Goal: Task Accomplishment & Management: Use online tool/utility

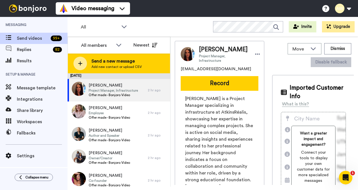
click at [113, 62] on span "Send a new message" at bounding box center [116, 61] width 50 height 7
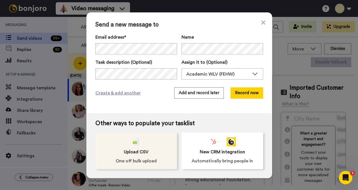
click at [141, 155] on div "Upload CSV One off bulk upload" at bounding box center [136, 150] width 82 height 37
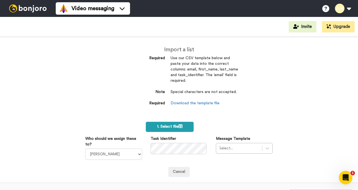
click at [181, 125] on label "1. Select file" at bounding box center [170, 126] width 48 height 10
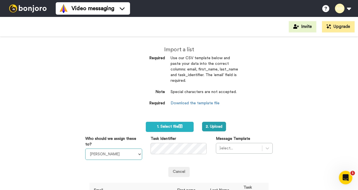
click at [128, 156] on select "[PERSON_NAME] [PERSON_NAME] WLV Academic (FSE) [PERSON_NAME] Ademokoya UK Recru…" at bounding box center [113, 153] width 57 height 11
select select "893d32a1-1eca-438f-900e-e073b28e2bc9"
click at [85, 148] on select "[PERSON_NAME] [PERSON_NAME] WLV Academic (FSE) [PERSON_NAME] Ademokoya UK Recru…" at bounding box center [113, 153] width 57 height 11
click at [265, 150] on div "Select..." at bounding box center [244, 148] width 57 height 11
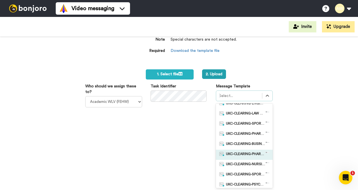
scroll to position [30, 0]
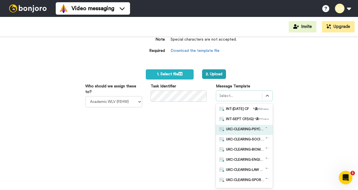
click at [249, 131] on span "UKC-CLEARING-PSYCHOLOGY OFFER NO RESPONSE" at bounding box center [245, 130] width 39 height 6
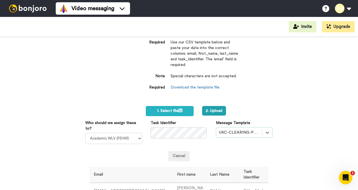
scroll to position [44, 0]
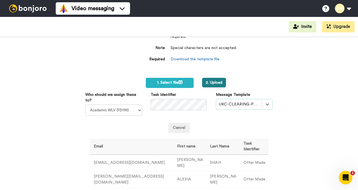
click at [213, 82] on button "2. Upload" at bounding box center [214, 83] width 24 height 10
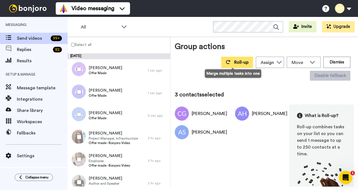
click at [234, 62] on span "Roll-up" at bounding box center [241, 62] width 14 height 4
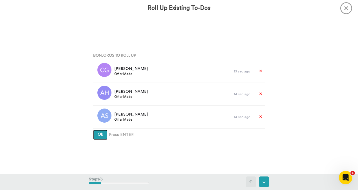
click at [100, 138] on button "Ok" at bounding box center [100, 134] width 14 height 10
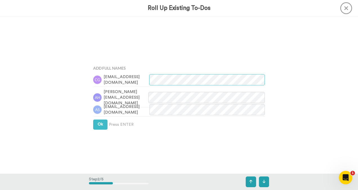
scroll to position [157, 0]
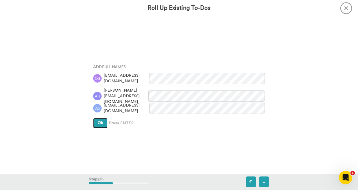
click at [98, 124] on span "Ok" at bounding box center [100, 123] width 5 height 4
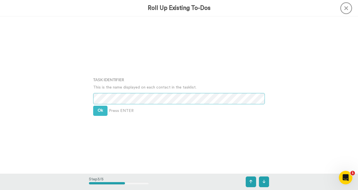
scroll to position [314, 0]
click at [98, 111] on span "Ok" at bounding box center [100, 110] width 5 height 4
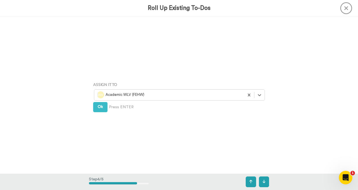
scroll to position [471, 0]
click at [98, 108] on span "Ok" at bounding box center [100, 106] width 5 height 4
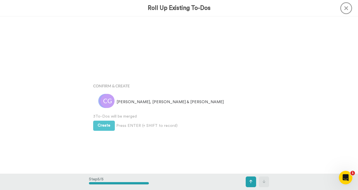
scroll to position [628, 0]
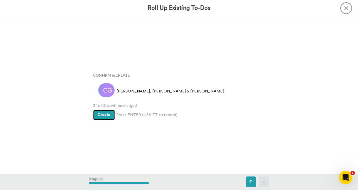
click at [107, 116] on button "Create" at bounding box center [104, 115] width 22 height 10
